Goal: Download file/media

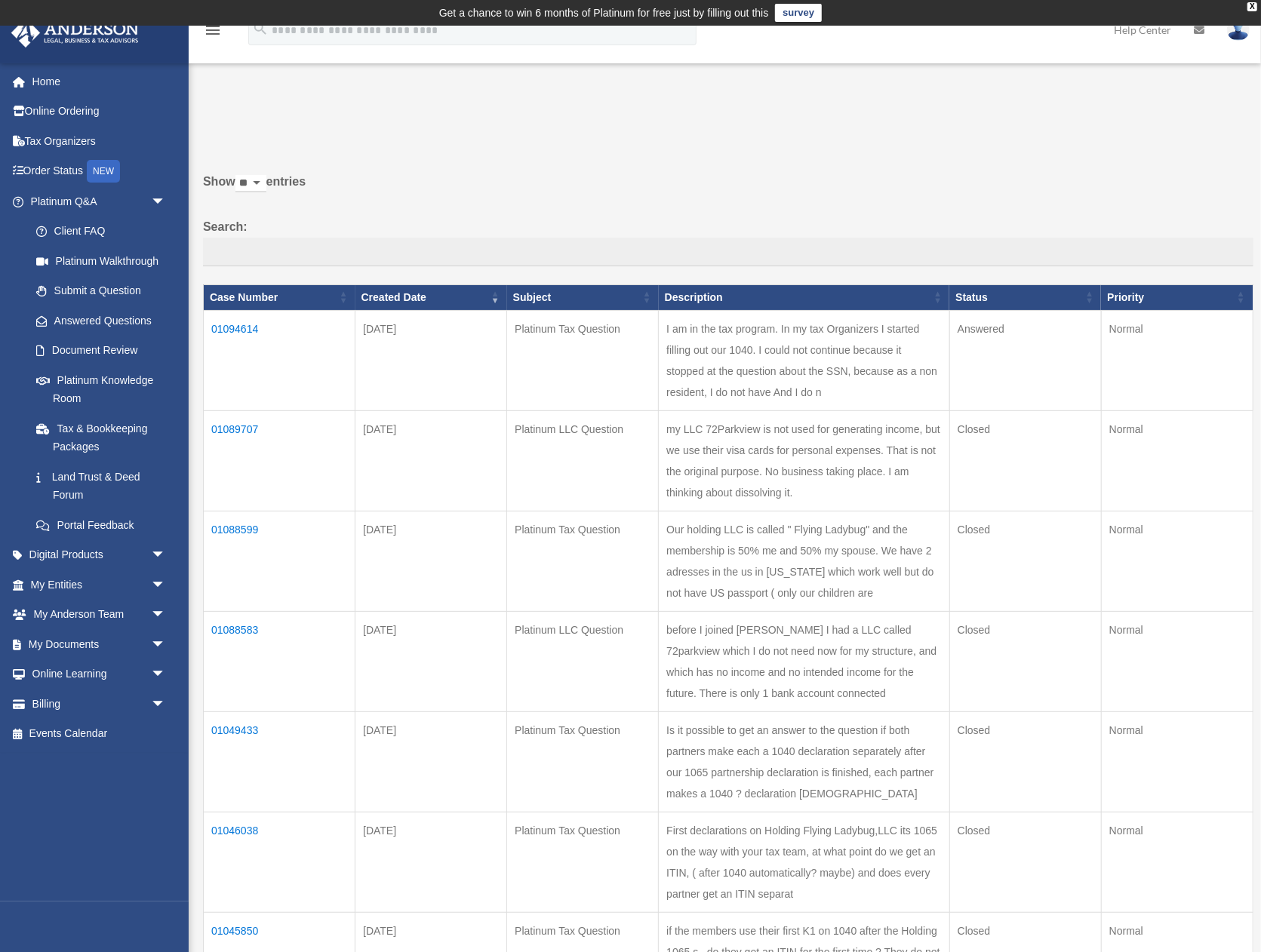
click at [230, 327] on td "01094614" at bounding box center [279, 359] width 152 height 100
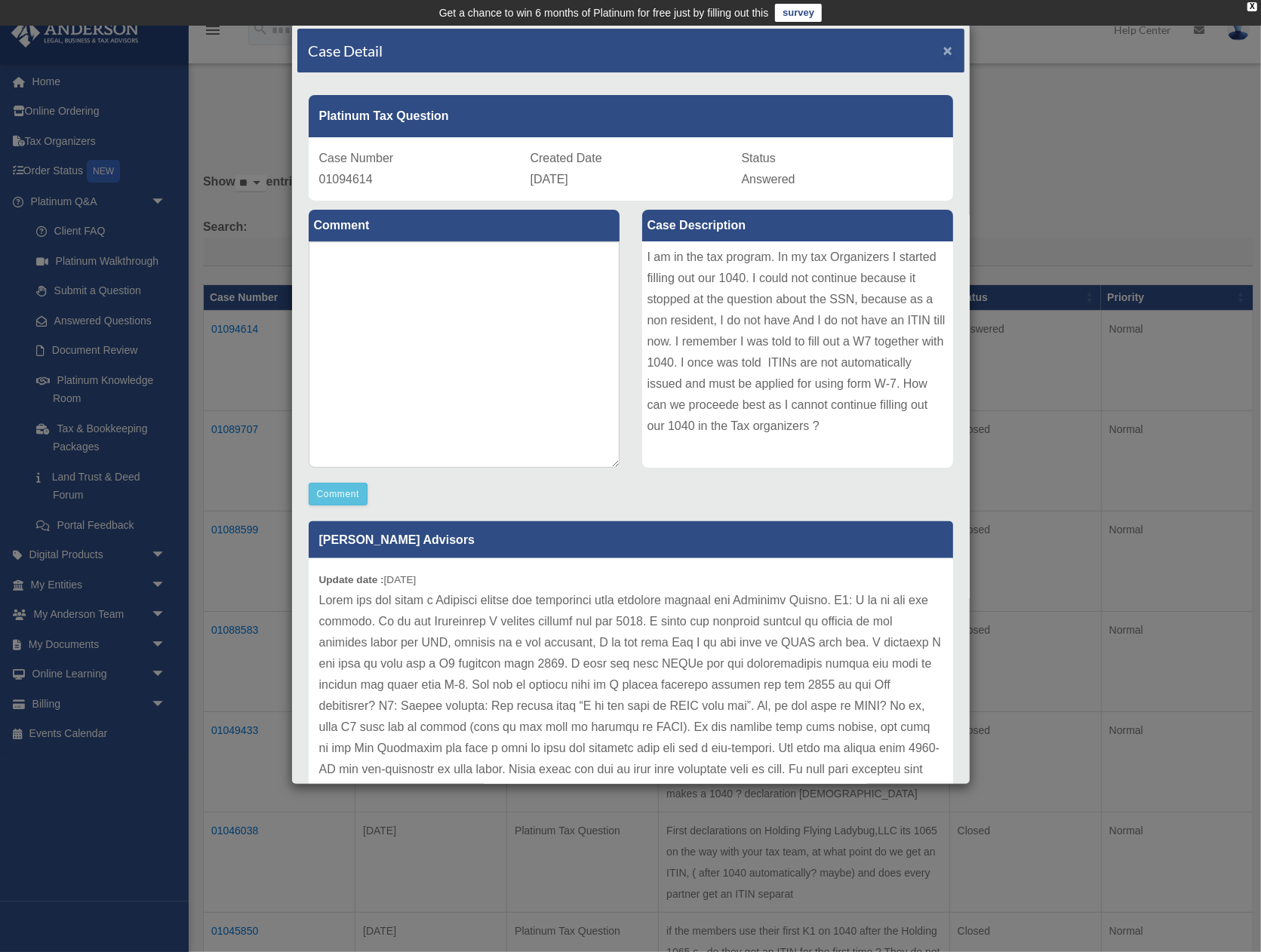
click at [951, 47] on span "×" at bounding box center [948, 50] width 10 height 17
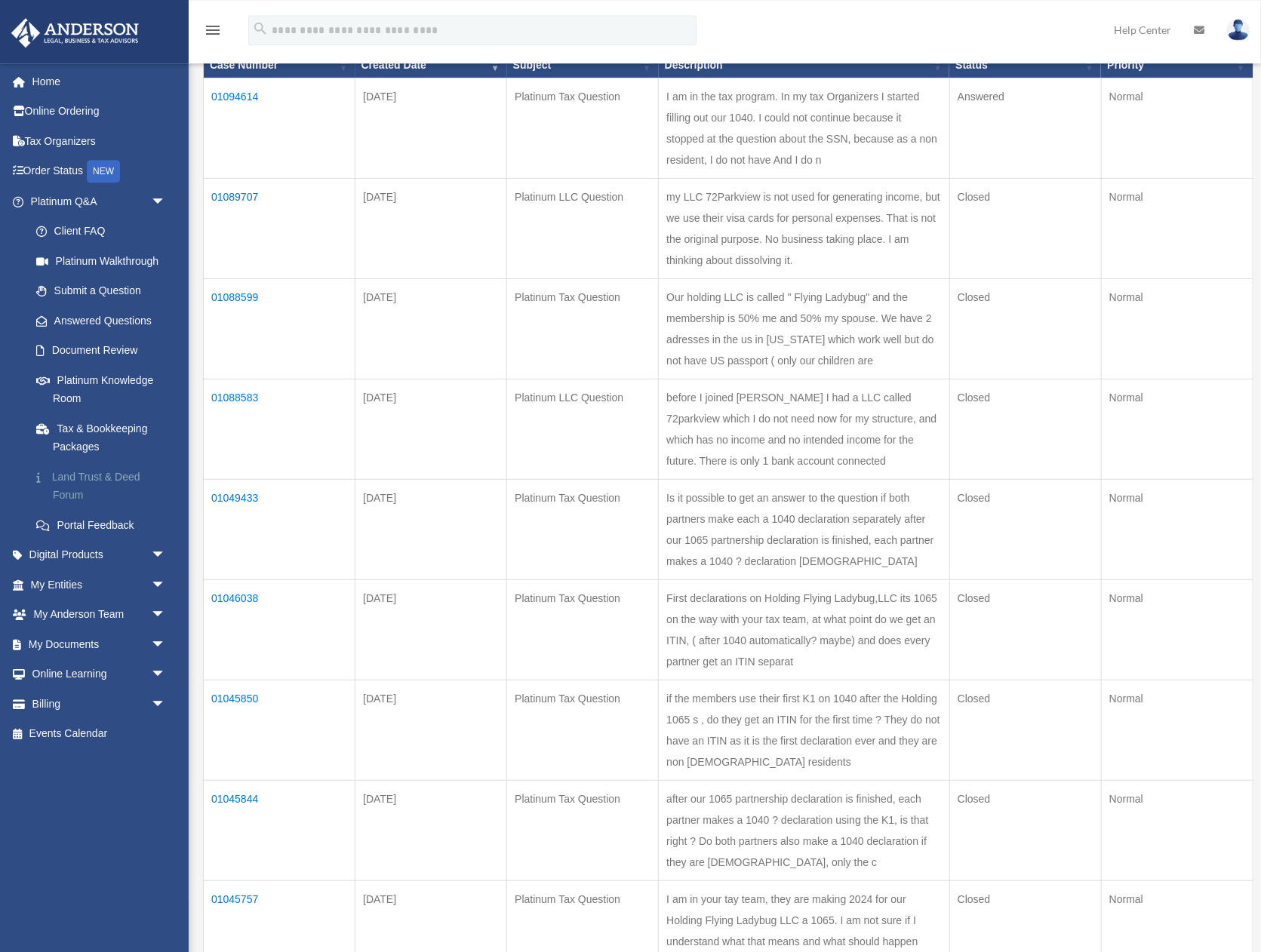
scroll to position [235, 0]
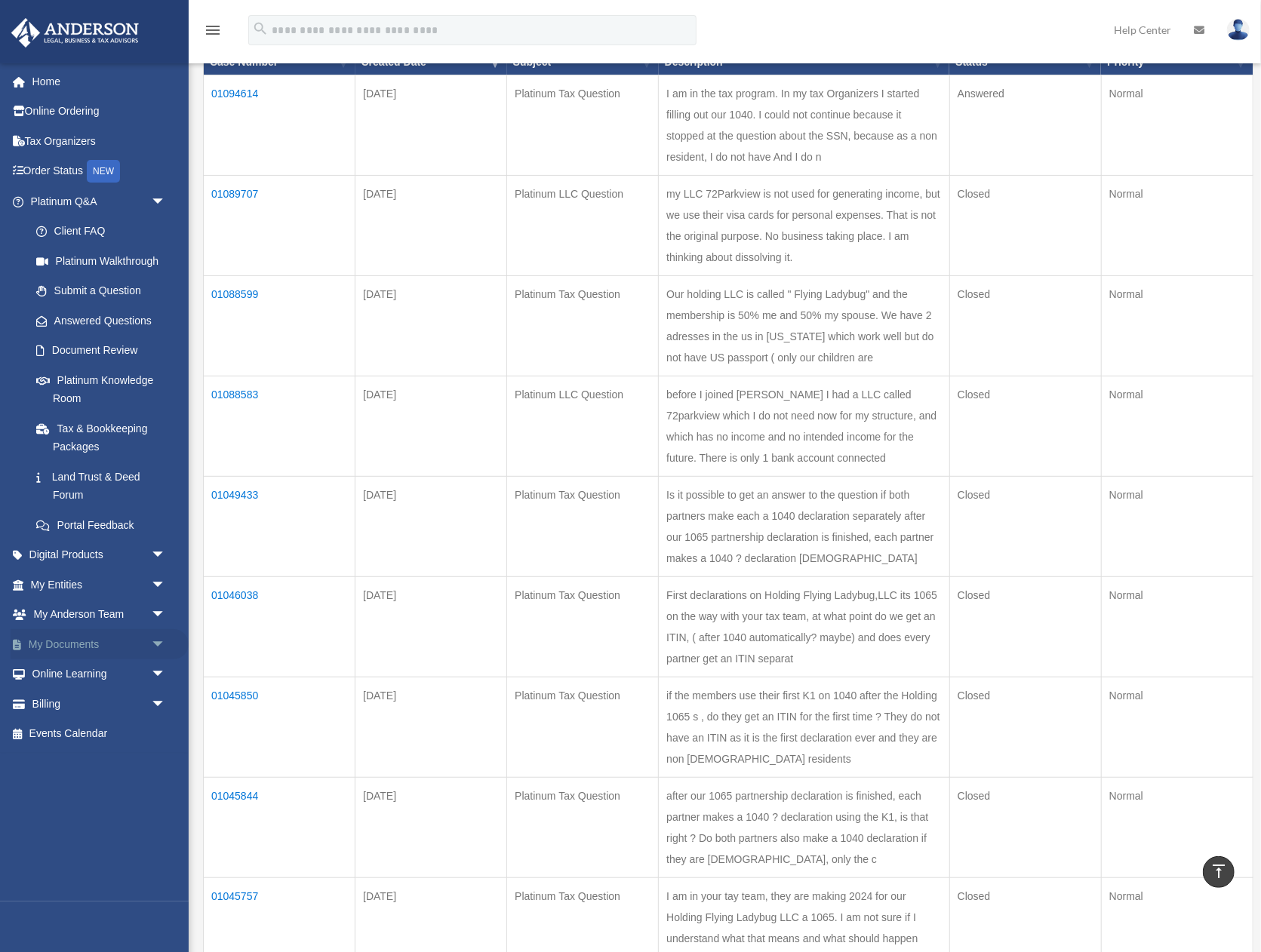
click at [155, 638] on span "arrow_drop_down" at bounding box center [166, 644] width 31 height 31
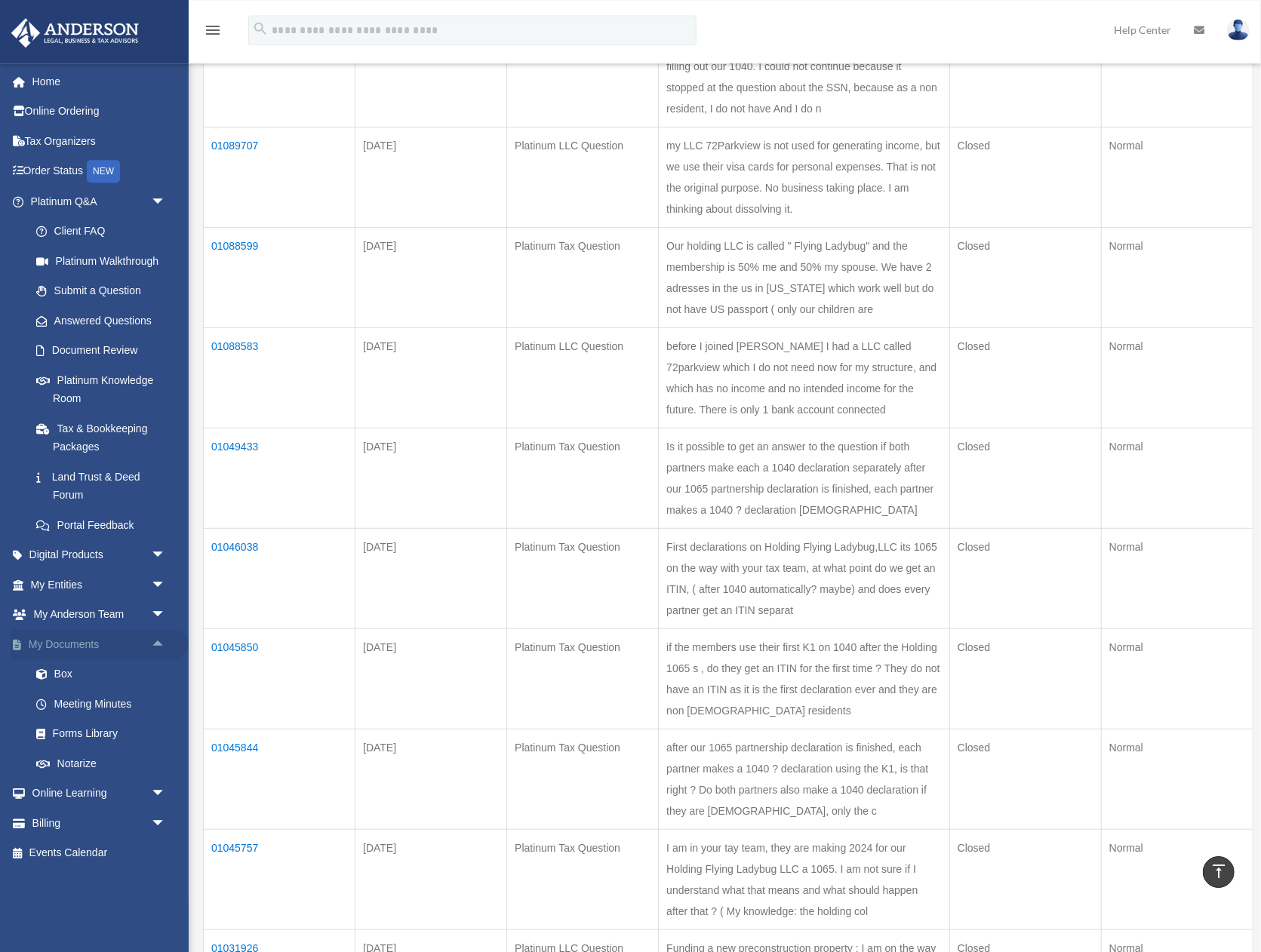
scroll to position [314, 0]
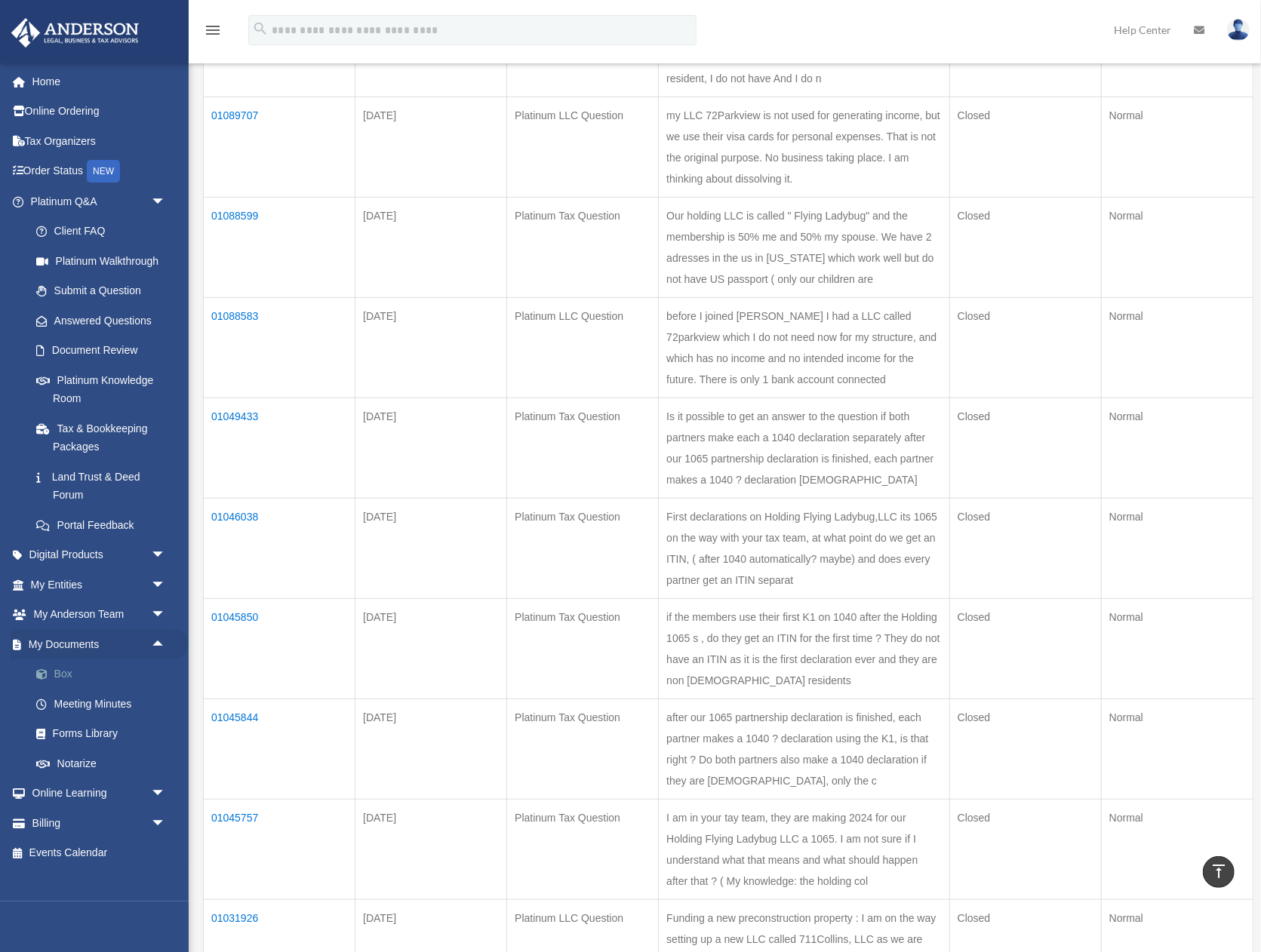
click at [59, 674] on link "Box" at bounding box center [104, 675] width 167 height 31
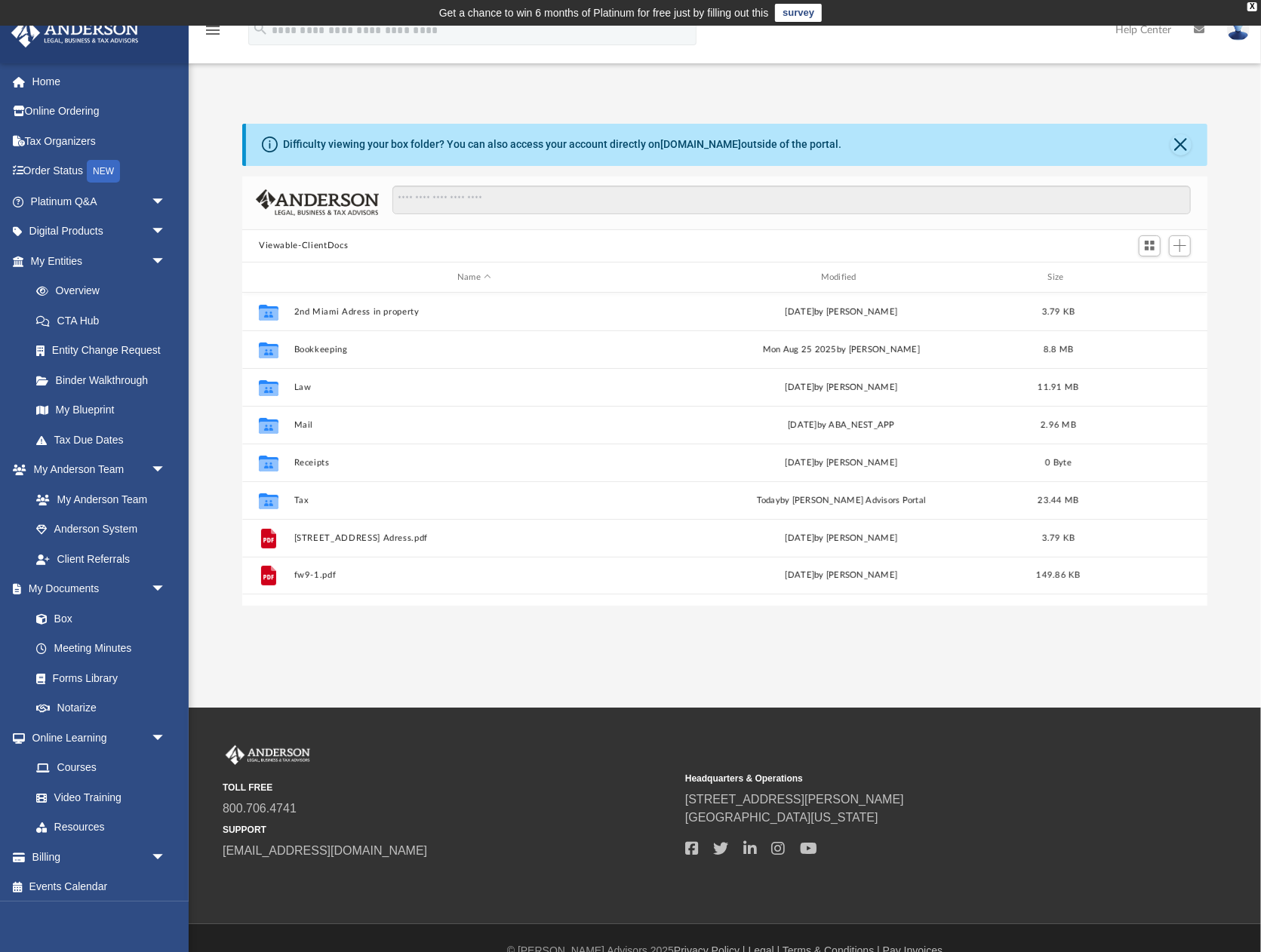
scroll to position [342, 965]
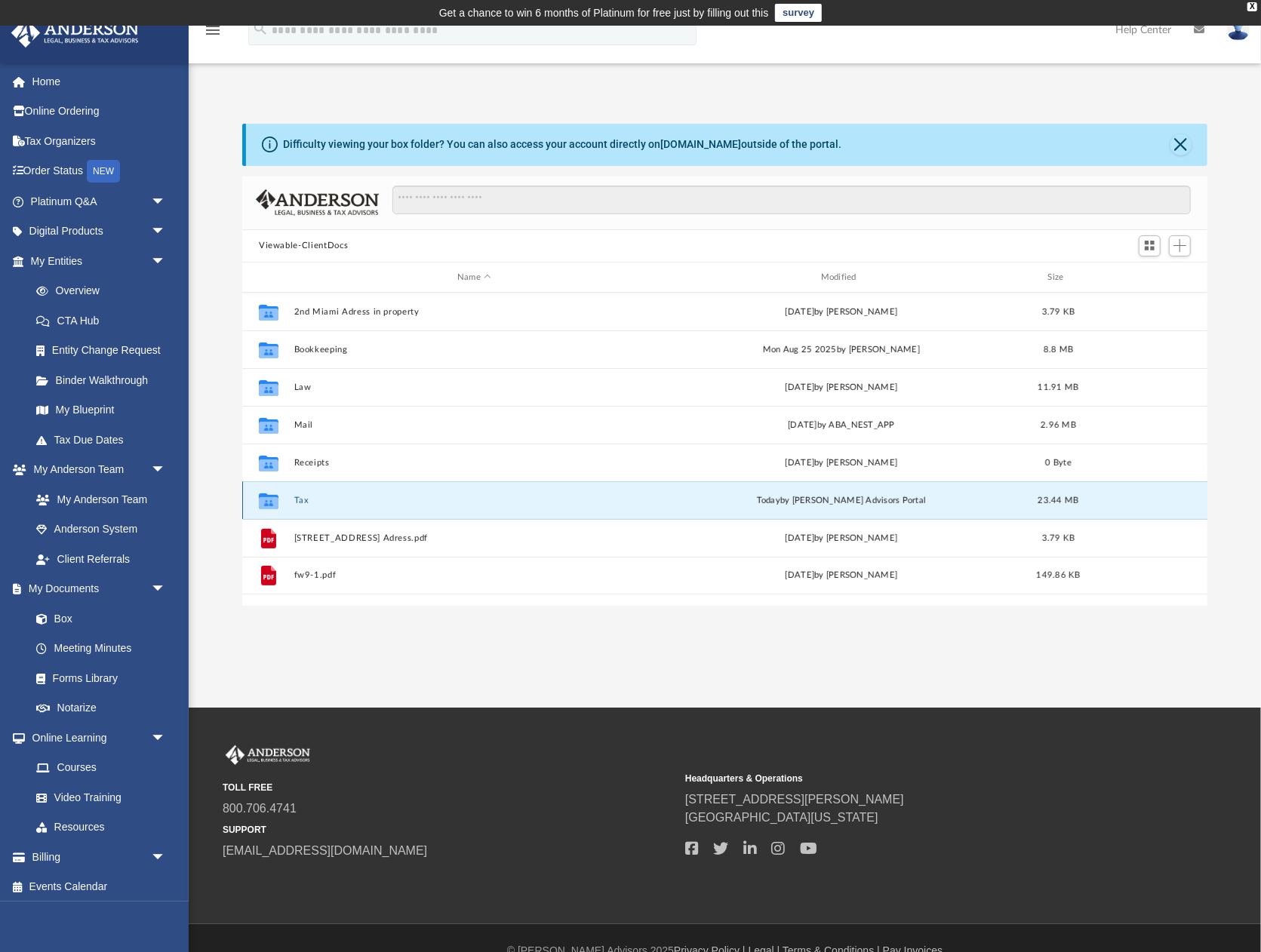
click at [301, 499] on button "Tax" at bounding box center [474, 501] width 360 height 10
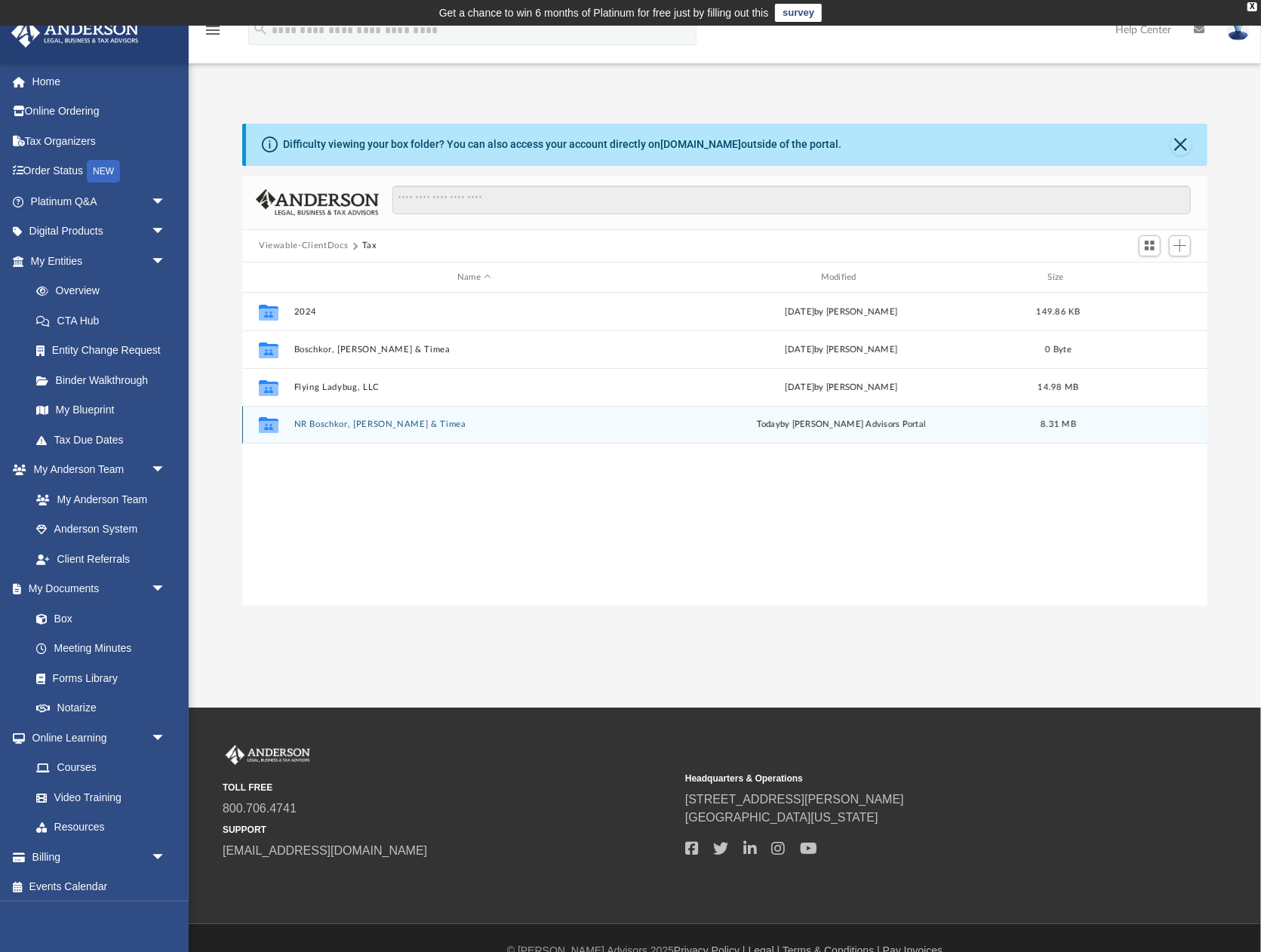
click at [371, 425] on button "NR Boschkor, Peter & Timea" at bounding box center [474, 425] width 360 height 10
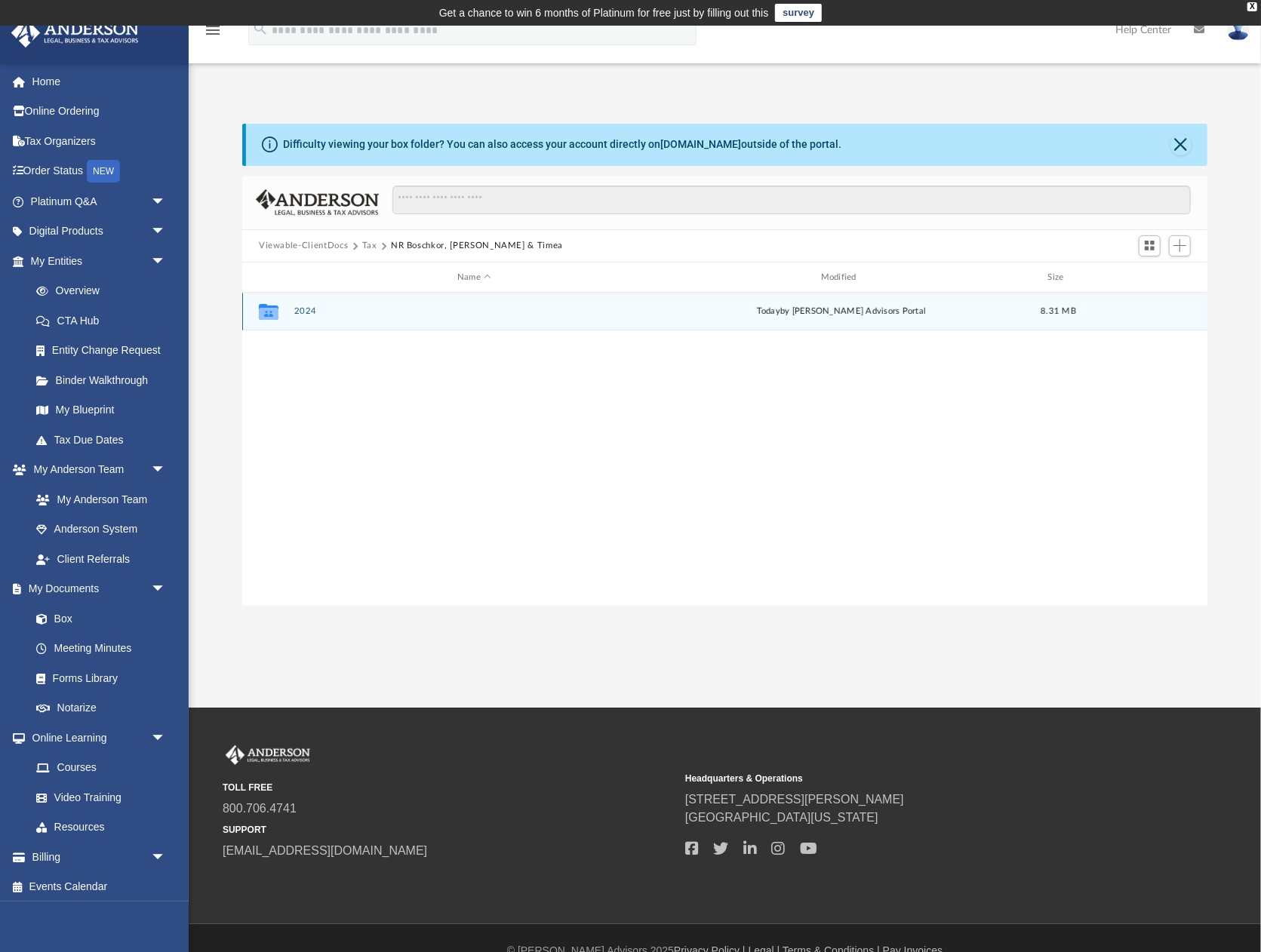
click at [293, 313] on div "Collaborated Folder 2024 today by Anderson Advisors Portal 8.31 MB" at bounding box center [724, 311] width 965 height 37
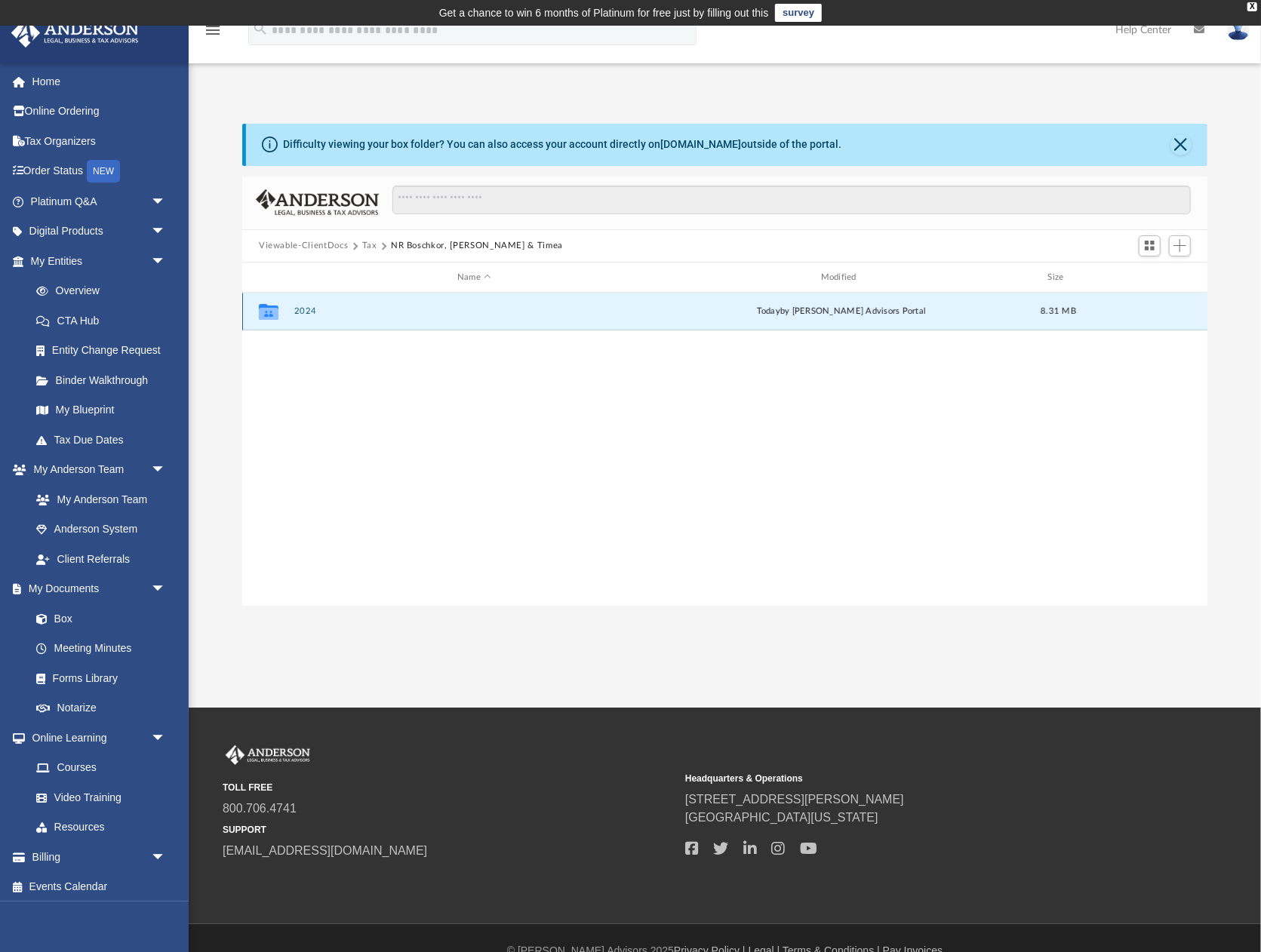
click at [302, 309] on button "2024" at bounding box center [474, 312] width 360 height 10
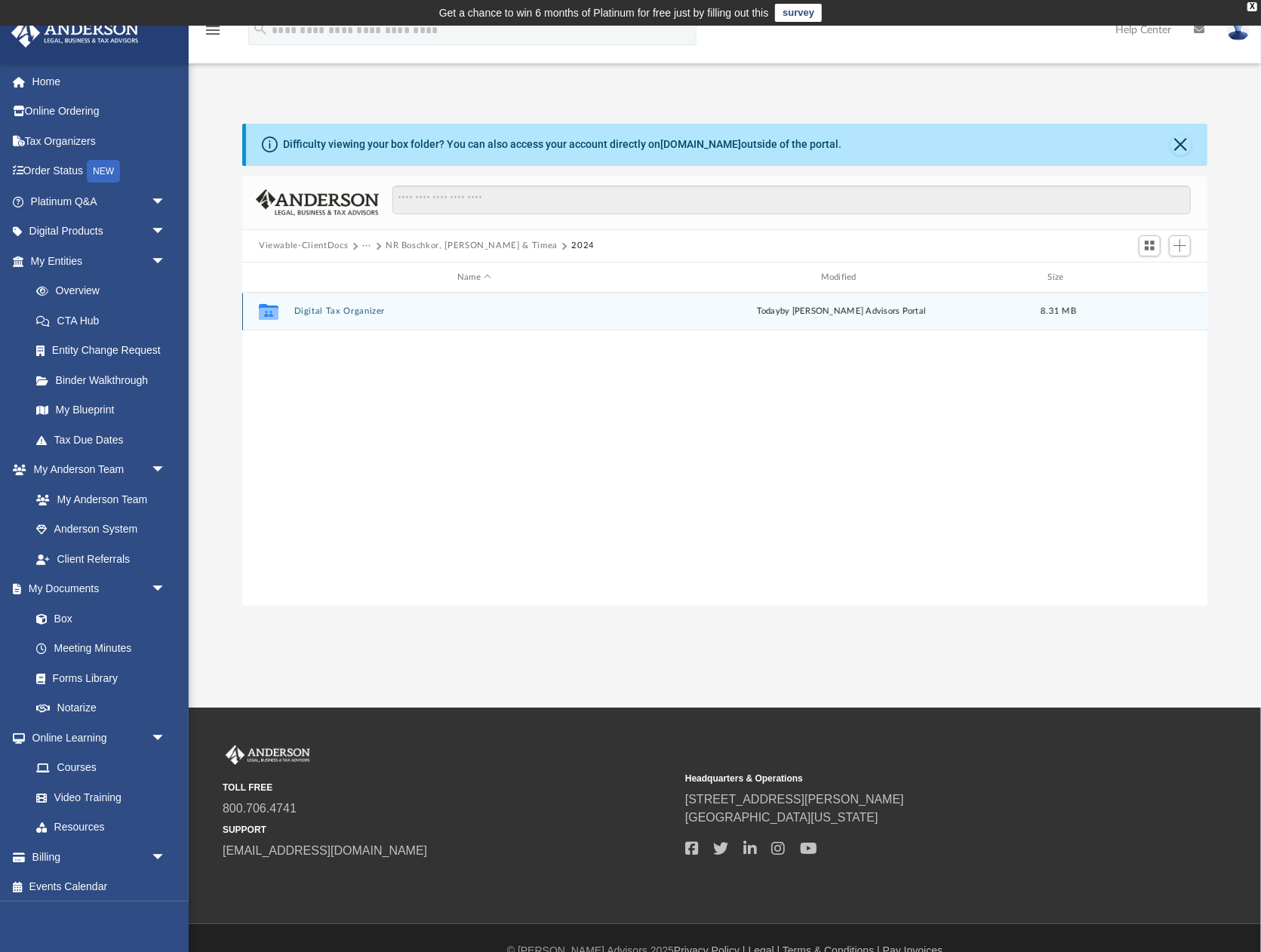
click at [357, 311] on button "Digital Tax Organizer" at bounding box center [474, 312] width 360 height 10
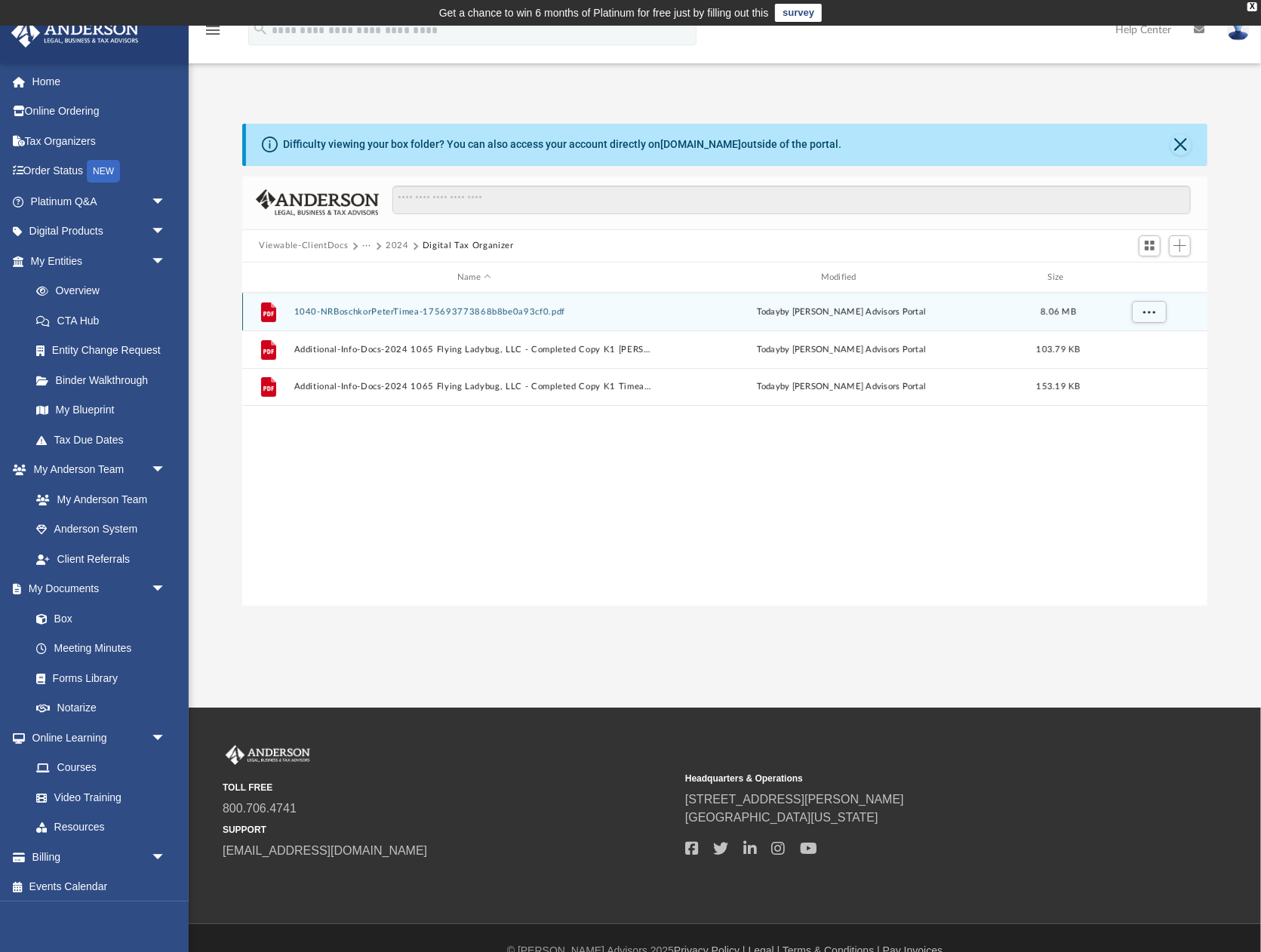
click at [417, 311] on button "1040-NRBoschkorPeterTimea-175693773868b8be0a93cf0.pdf" at bounding box center [474, 312] width 360 height 10
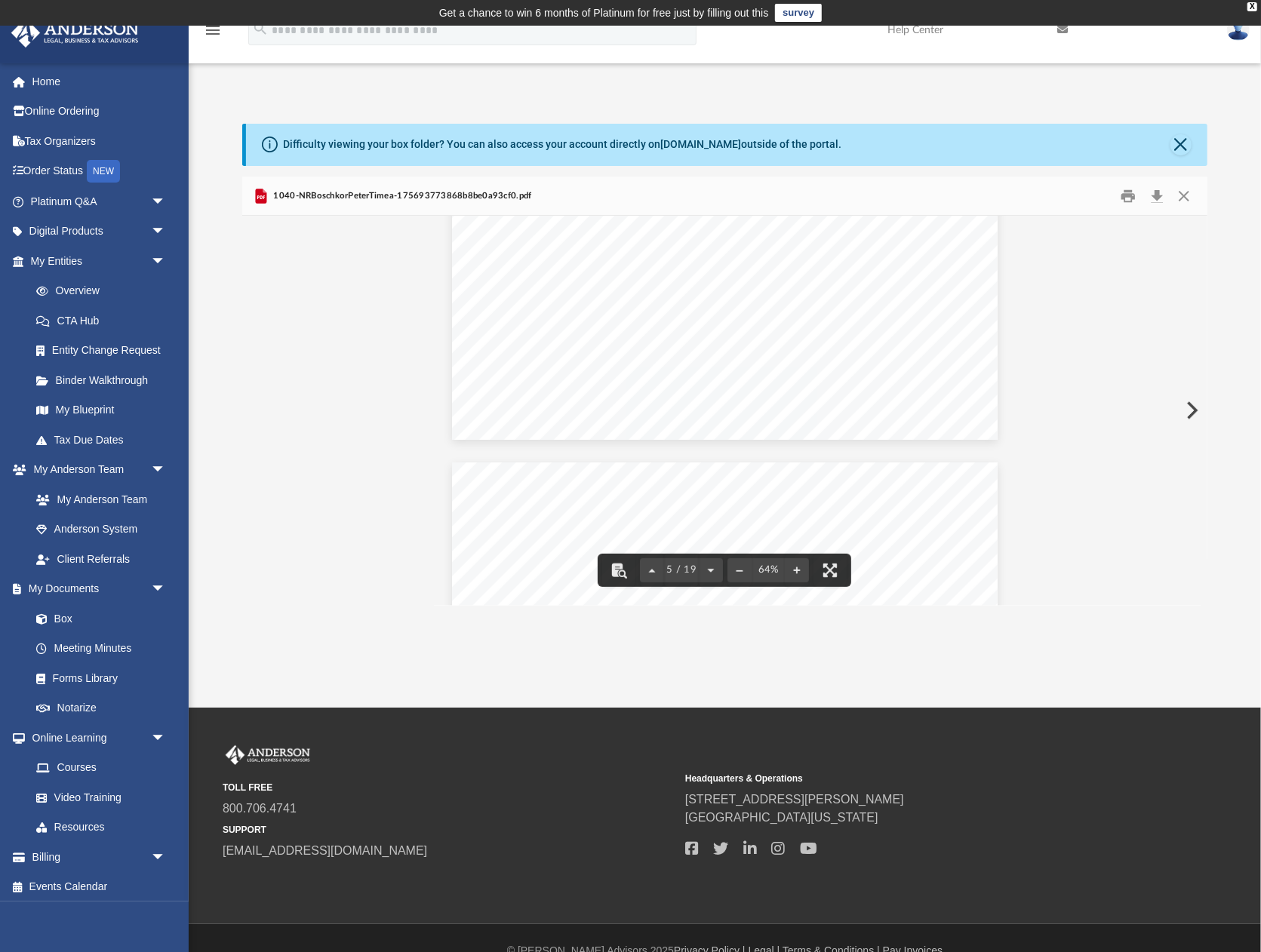
scroll to position [1448, 0]
click at [1184, 145] on button "Close" at bounding box center [1181, 144] width 21 height 21
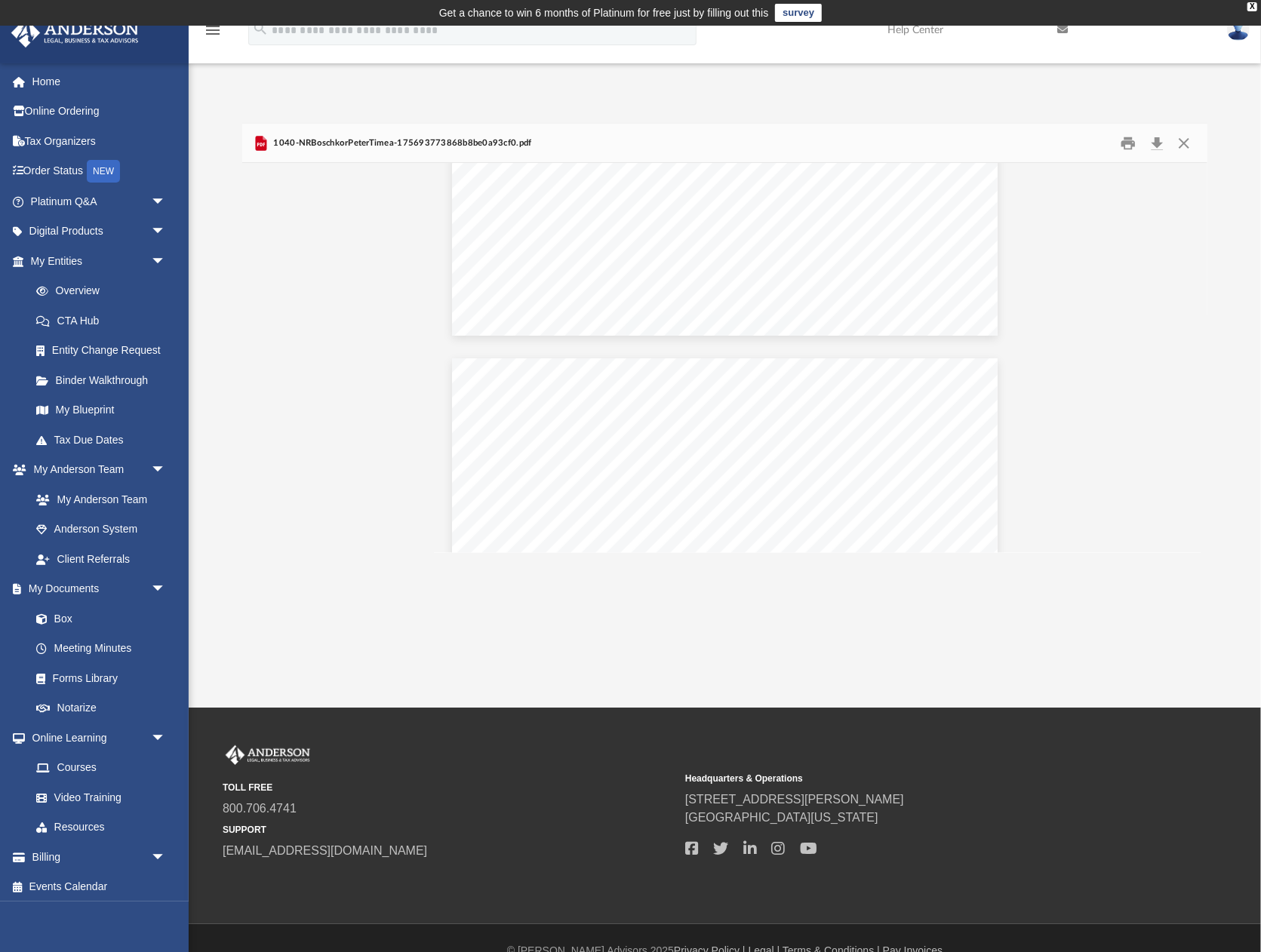
click at [1235, 31] on img at bounding box center [1238, 30] width 23 height 22
click at [975, 129] on link "Logout" at bounding box center [1011, 132] width 151 height 31
